Goal: Book appointment/travel/reservation

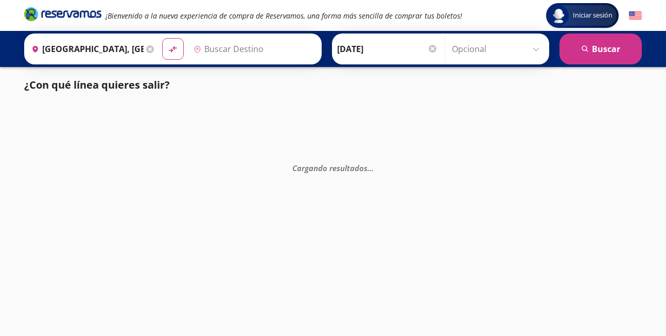
type input "[GEOGRAPHIC_DATA], [GEOGRAPHIC_DATA]"
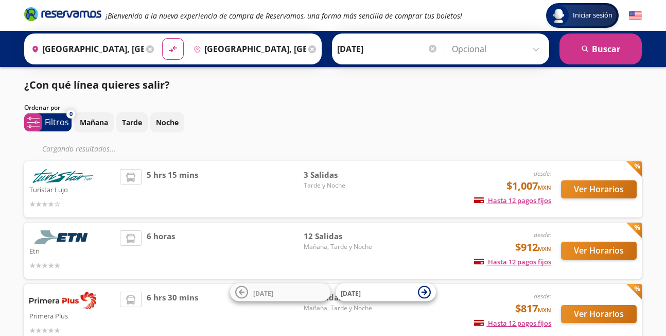
click at [633, 12] on img at bounding box center [635, 15] width 13 height 13
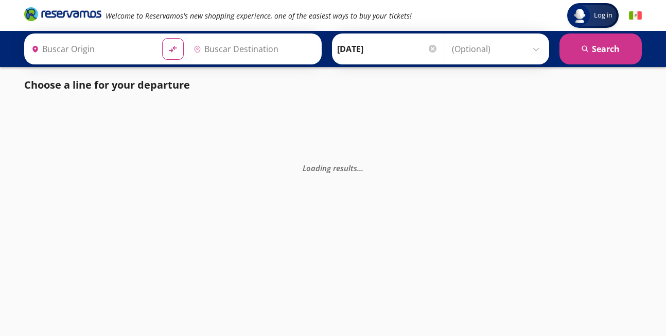
type input "[GEOGRAPHIC_DATA], [GEOGRAPHIC_DATA]"
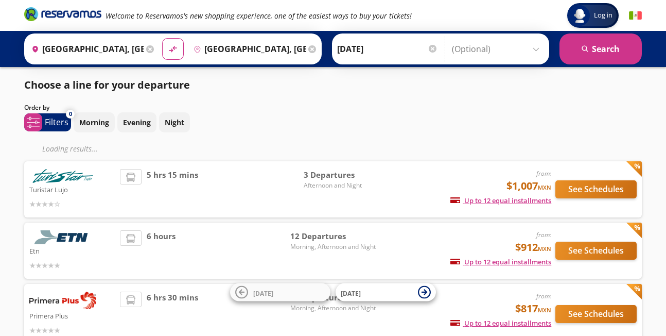
click at [633, 15] on img at bounding box center [635, 15] width 13 height 13
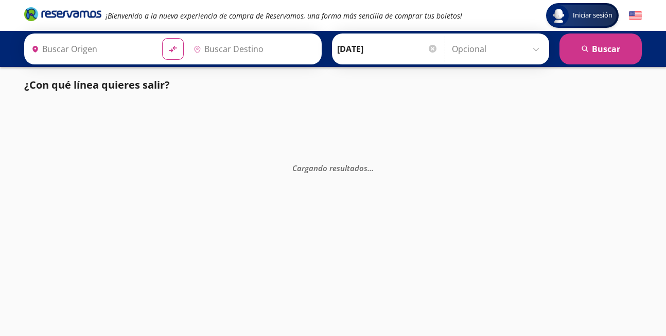
type input "[GEOGRAPHIC_DATA], [GEOGRAPHIC_DATA]"
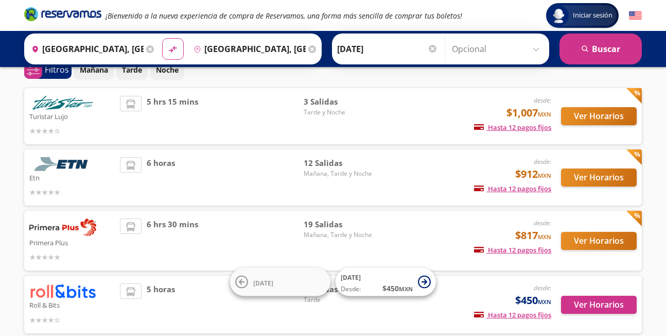
scroll to position [52, 0]
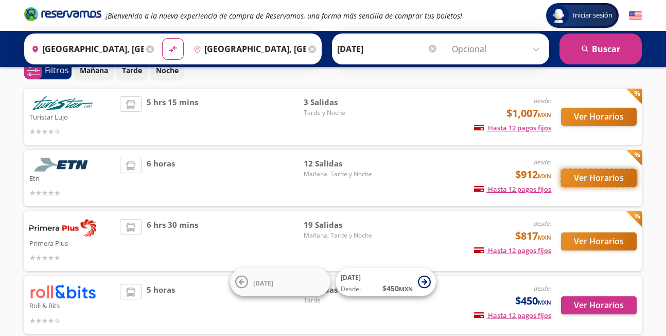
click at [587, 180] on button "Ver Horarios" at bounding box center [599, 178] width 76 height 18
